Goal: Task Accomplishment & Management: Use online tool/utility

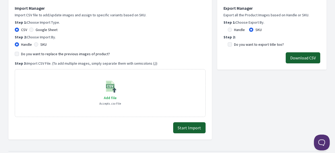
scroll to position [105, 0]
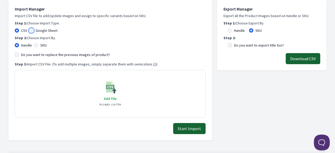
click at [30, 29] on input "Google Sheet" at bounding box center [31, 30] width 4 height 4
radio input "true"
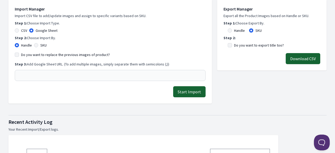
click at [38, 46] on div "SKU" at bounding box center [40, 45] width 13 height 5
click at [37, 45] on input "SKU" at bounding box center [36, 45] width 4 height 4
radio input "true"
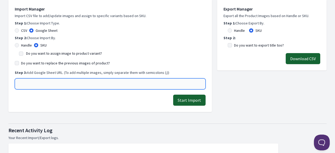
click at [38, 79] on input "text" at bounding box center [110, 84] width 191 height 11
paste input "https://docs.google.com/spreadsheets/d/1-uB4VKHnaQATfbu-52v_IV2y0DCDMq6PX814xWD…"
type input "https://docs.google.com/spreadsheets/d/1-uB4VKHnaQATfbu-52v_IV2y0DCDMq6PX814xWD…"
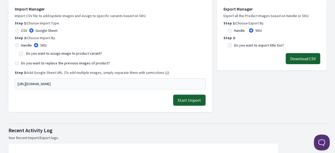
click at [194, 101] on button "Start Import" at bounding box center [189, 100] width 32 height 11
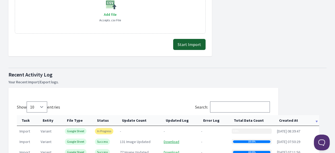
scroll to position [211, 0]
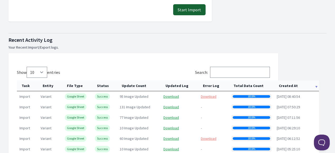
scroll to position [237, 0]
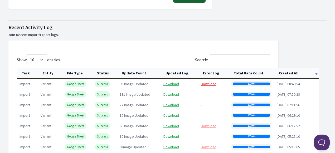
click at [210, 85] on link "Download" at bounding box center [209, 84] width 16 height 5
